Goal: Entertainment & Leisure: Consume media (video, audio)

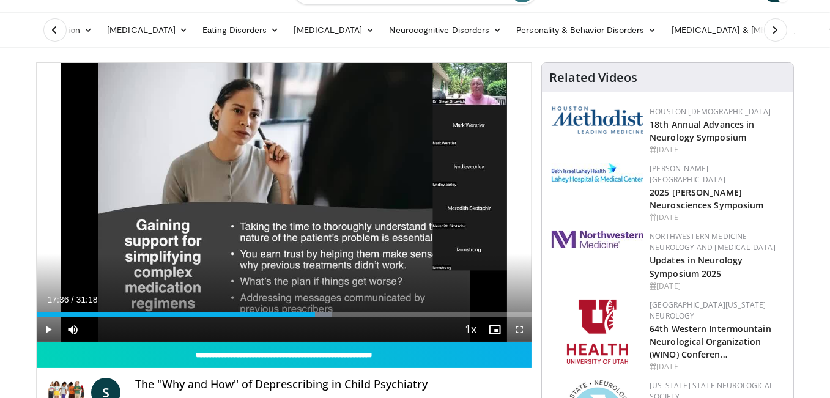
click at [46, 329] on span "Video Player" at bounding box center [49, 330] width 24 height 24
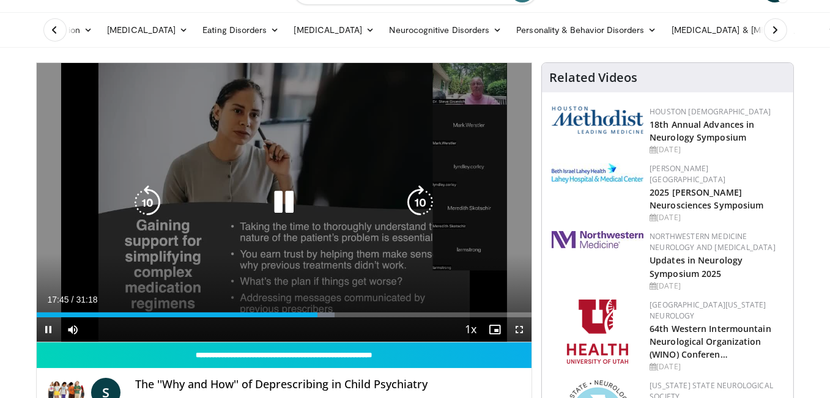
click at [144, 207] on icon "Video Player" at bounding box center [147, 202] width 34 height 34
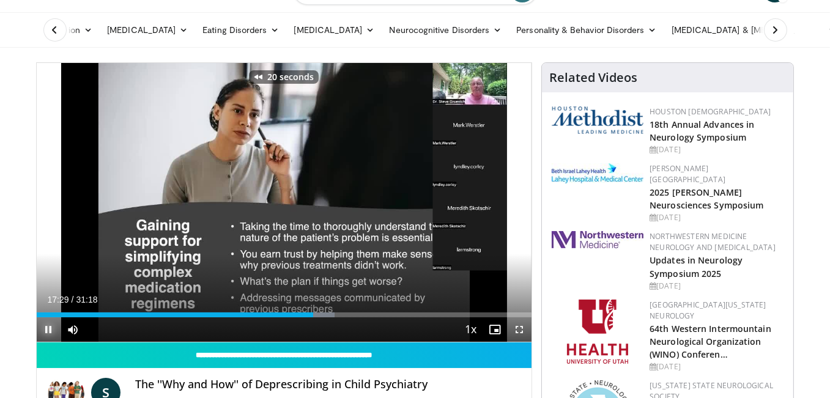
click at [50, 329] on span "Video Player" at bounding box center [49, 330] width 24 height 24
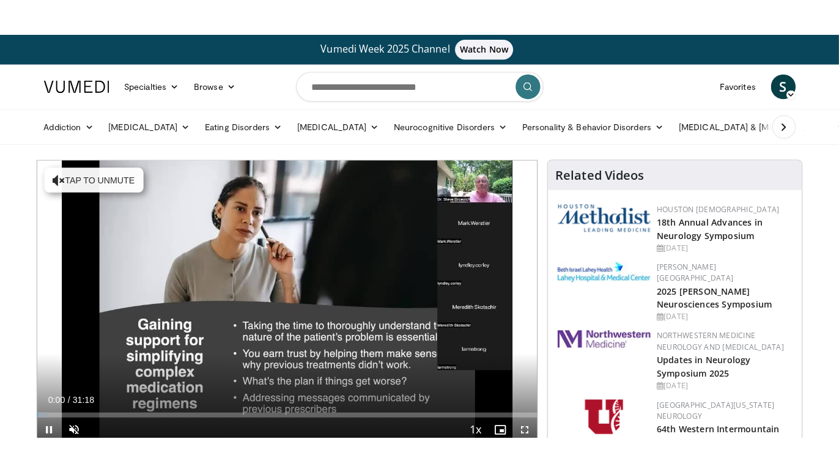
scroll to position [122, 0]
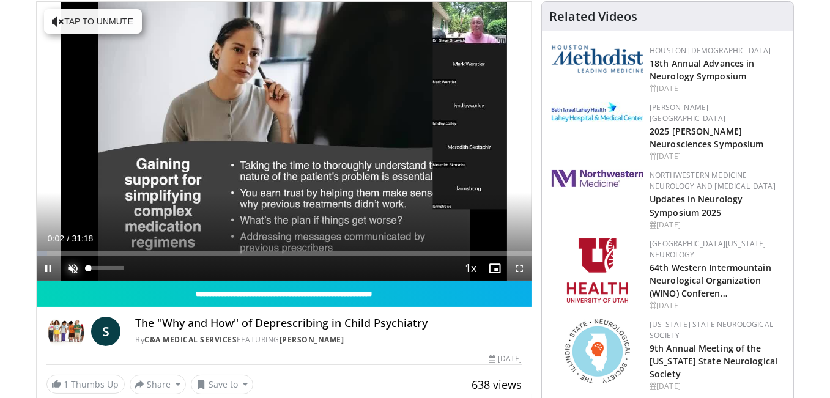
click at [75, 269] on span "Video Player" at bounding box center [73, 268] width 24 height 24
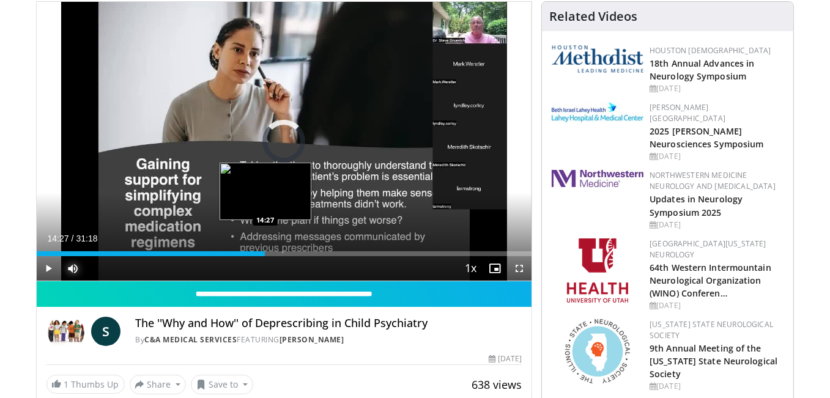
click at [265, 251] on div "Loaded : 0.00% 00:04 14:27" at bounding box center [285, 253] width 496 height 5
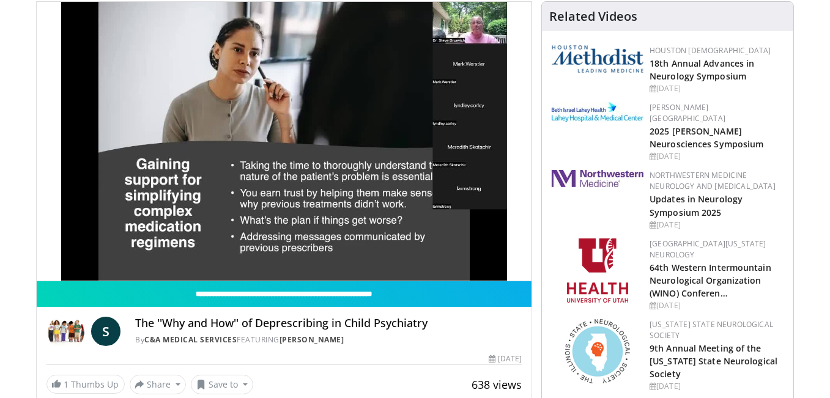
click at [73, 267] on div "10 seconds Tap to unmute" at bounding box center [285, 141] width 496 height 279
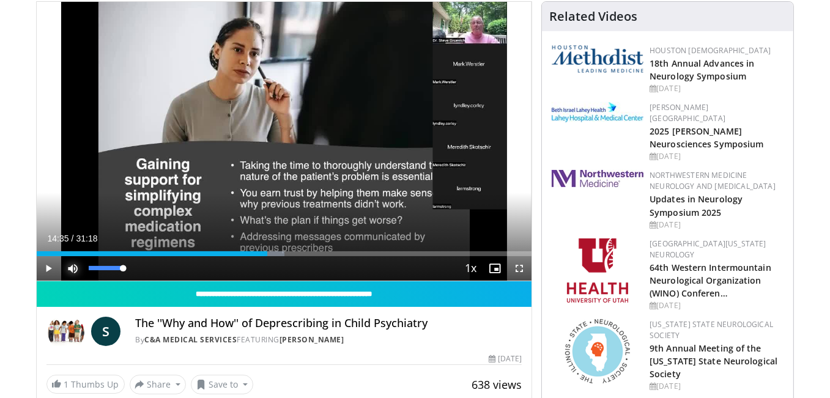
click at [73, 267] on span "Video Player" at bounding box center [73, 268] width 24 height 24
click at [75, 271] on span "Video Player" at bounding box center [73, 268] width 24 height 24
click at [52, 266] on span "Video Player" at bounding box center [49, 268] width 24 height 24
click at [51, 265] on span "Video Player" at bounding box center [49, 268] width 24 height 24
click at [52, 267] on span "Video Player" at bounding box center [49, 268] width 24 height 24
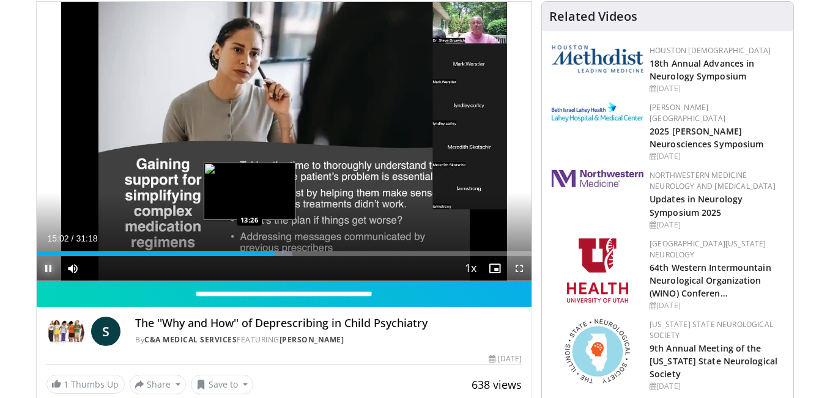
click at [249, 250] on div "Loaded : 51.65% 15:02 13:26" at bounding box center [285, 251] width 496 height 12
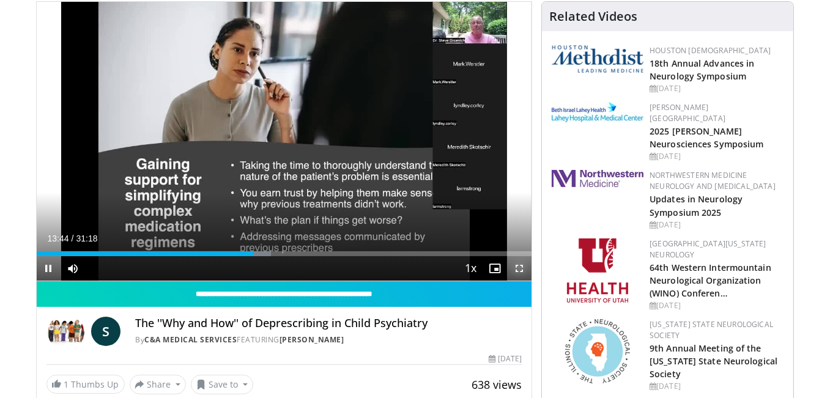
click at [521, 269] on span "Video Player" at bounding box center [519, 268] width 24 height 24
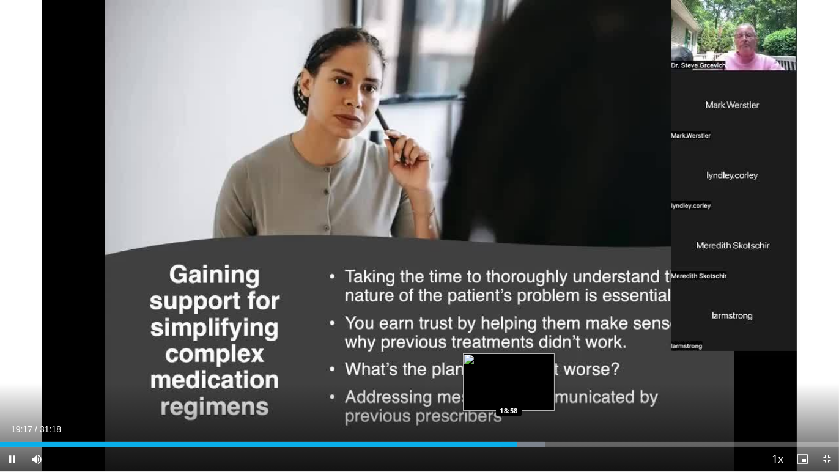
click at [509, 398] on div "Loaded : 64.96% 19:17 18:58" at bounding box center [419, 444] width 839 height 5
click at [503, 398] on div "Loaded : 64.96% 19:00 18:46" at bounding box center [419, 444] width 839 height 5
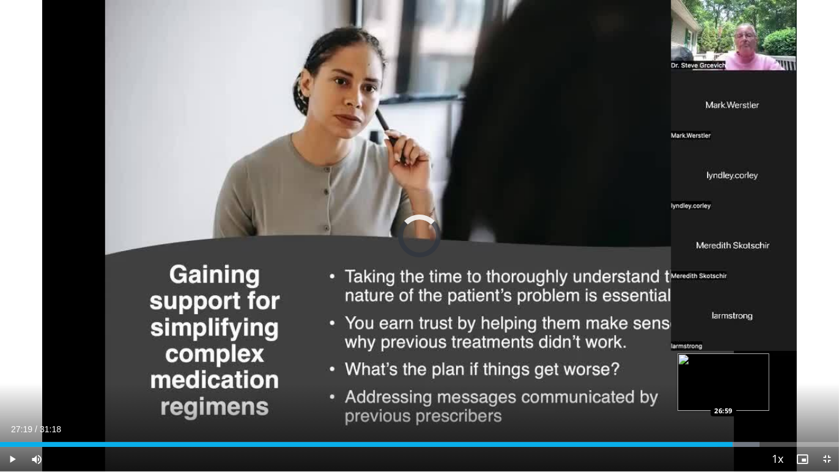
click at [723, 398] on div "Loaded : 90.52% 27:19 26:59" at bounding box center [419, 444] width 839 height 5
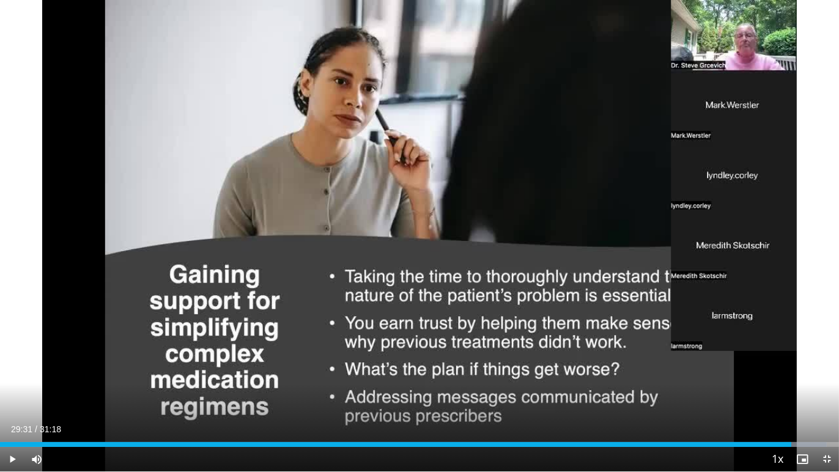
click at [792, 398] on div "Loaded : 98.51% 29:31 27:58" at bounding box center [419, 444] width 839 height 5
click at [781, 398] on div "29:07" at bounding box center [390, 444] width 781 height 5
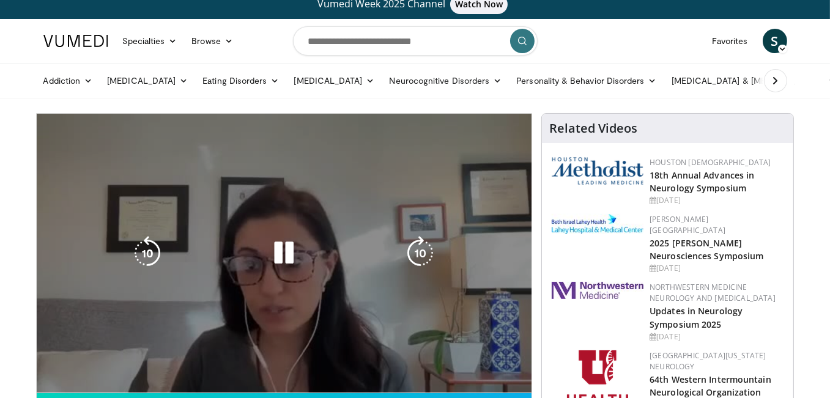
scroll to position [122, 0]
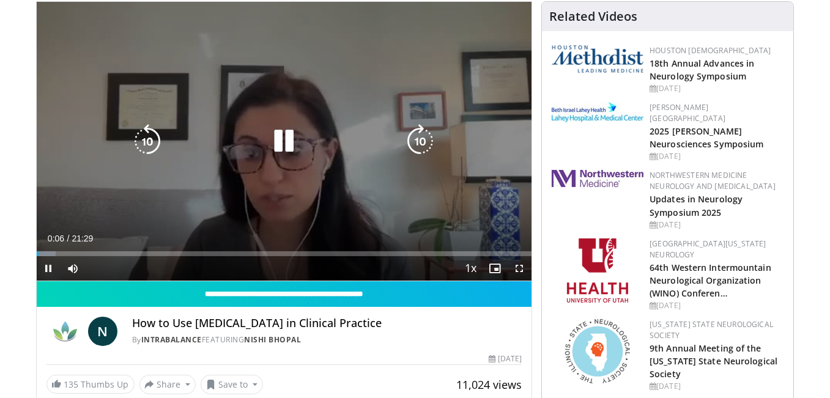
click at [284, 141] on icon "Video Player" at bounding box center [284, 141] width 34 height 34
